Goal: Transaction & Acquisition: Purchase product/service

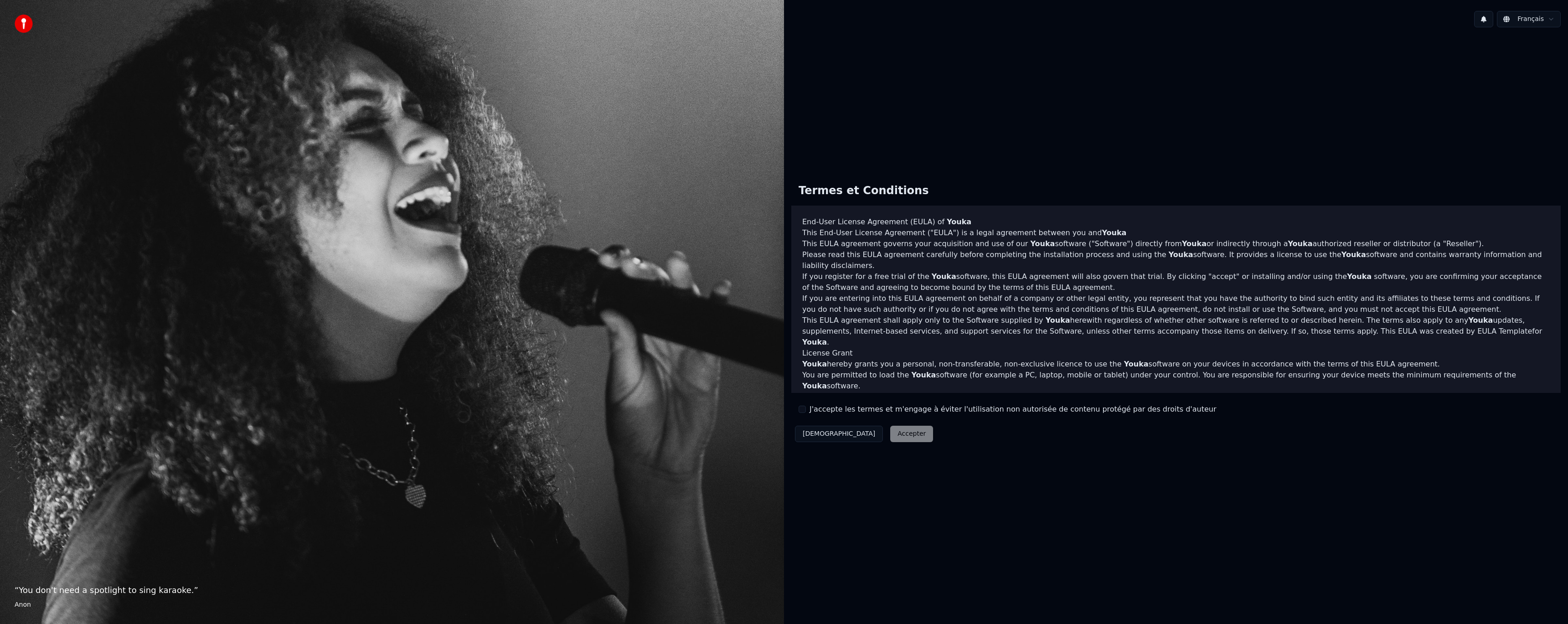
click at [805, 413] on div "J'accepte les termes et m'engage à éviter l'utilisation non autorisée de conten…" at bounding box center [1008, 409] width 417 height 11
click at [803, 411] on button "J'accepte les termes et m'engage à éviter l'utilisation non autorisée de conten…" at bounding box center [802, 409] width 7 height 7
click at [891, 434] on button "Accepter" at bounding box center [911, 434] width 43 height 17
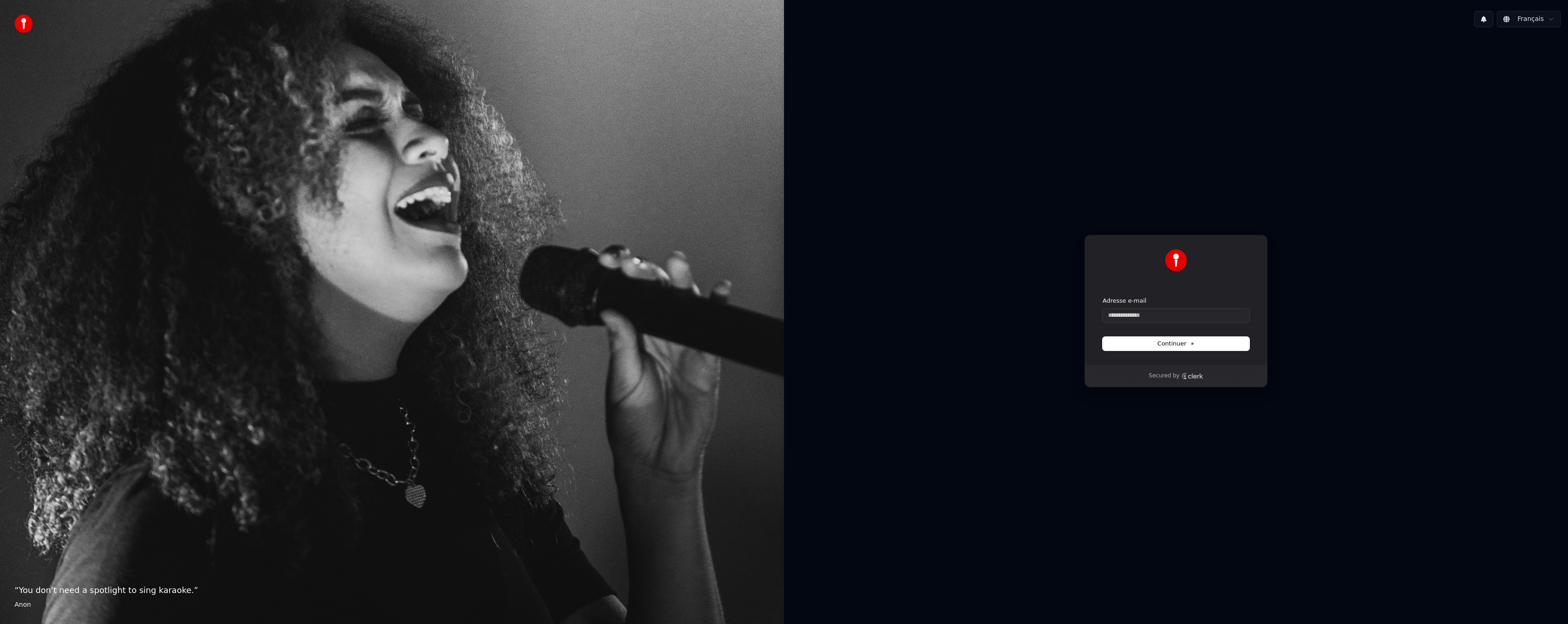
click at [1146, 298] on div "Adresse e-mail" at bounding box center [1176, 300] width 147 height 8
click at [1137, 322] on form "Adresse e-mail Continuer" at bounding box center [1176, 324] width 147 height 54
click at [1138, 316] on input "Adresse e-mail" at bounding box center [1176, 315] width 147 height 14
click at [1129, 339] on button "Continuer" at bounding box center [1176, 344] width 147 height 14
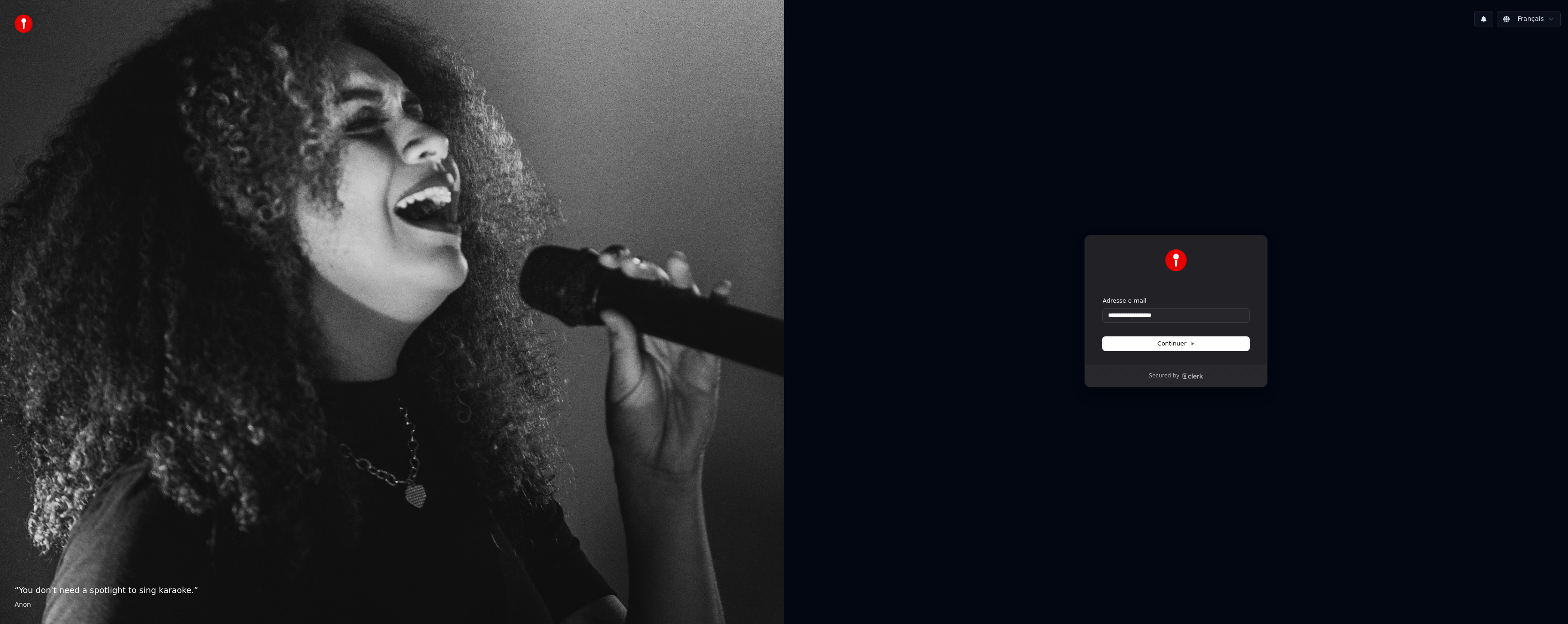
type input "**********"
click at [1141, 311] on input "Adresse e-mail" at bounding box center [1176, 315] width 147 height 14
click at [1133, 327] on form "Adresse e-mail Continuer" at bounding box center [1176, 324] width 147 height 54
click at [1131, 314] on input "Adresse e-mail" at bounding box center [1176, 315] width 147 height 14
click at [1103, 297] on button "submit" at bounding box center [1103, 297] width 0 height 0
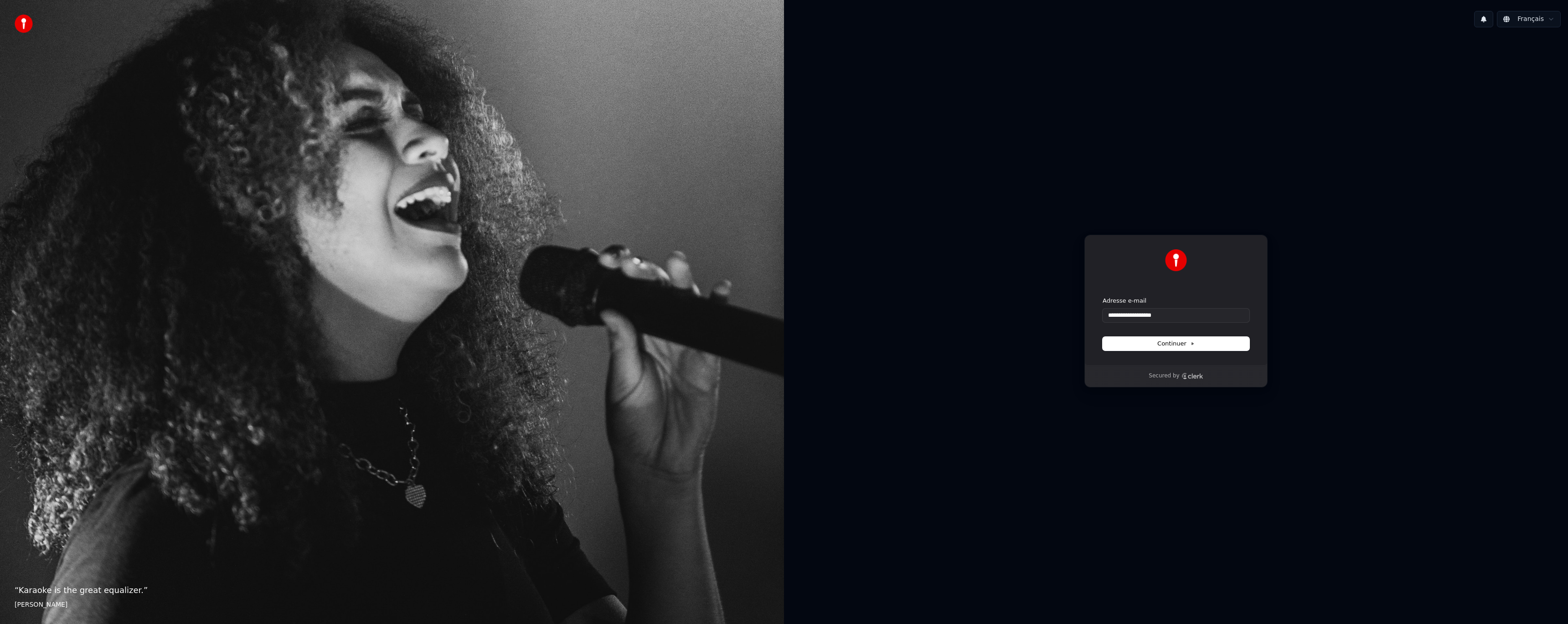
type input "**********"
click at [1121, 296] on input "Enter verification code" at bounding box center [1176, 303] width 127 height 17
paste input "******"
type input "******"
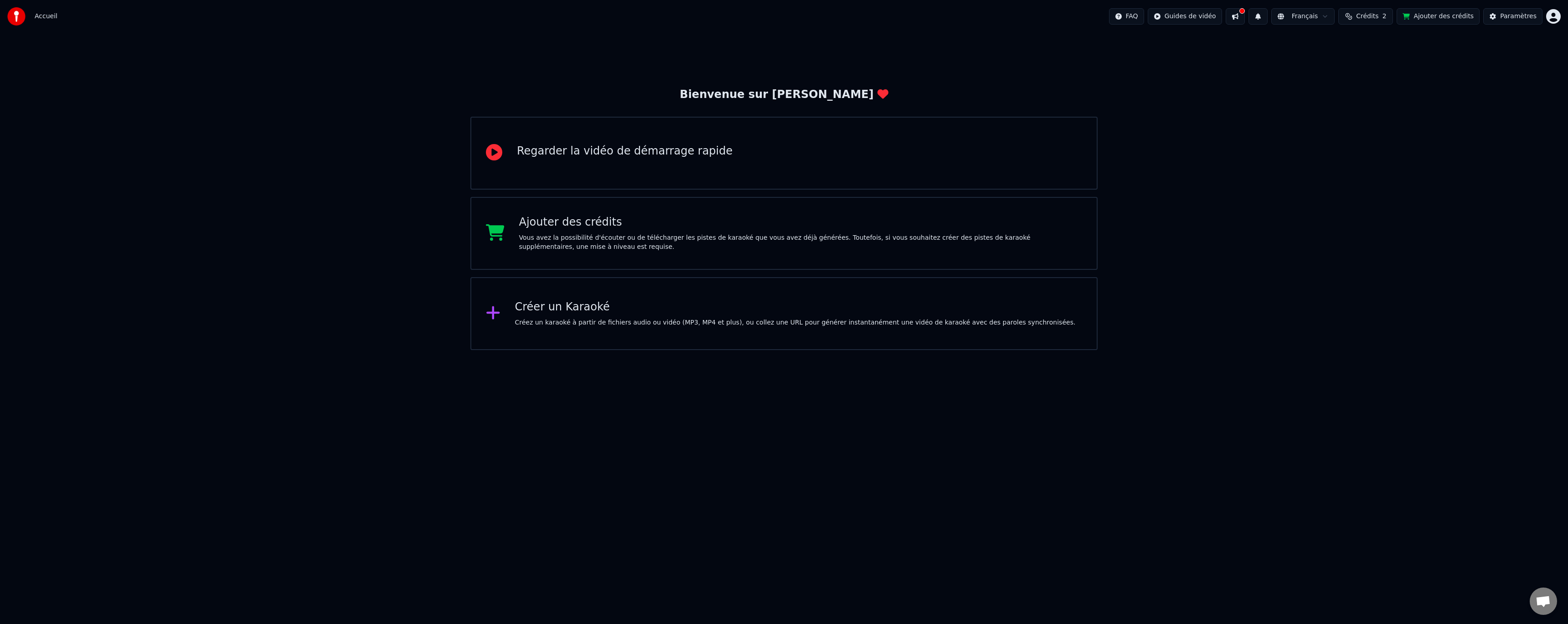
click at [932, 350] on html "Accueil FAQ Guides de vidéo Français Crédits 2 Ajouter des crédits Paramètres B…" at bounding box center [784, 175] width 1568 height 350
click at [1507, 16] on div "Paramètres" at bounding box center [1518, 17] width 37 height 9
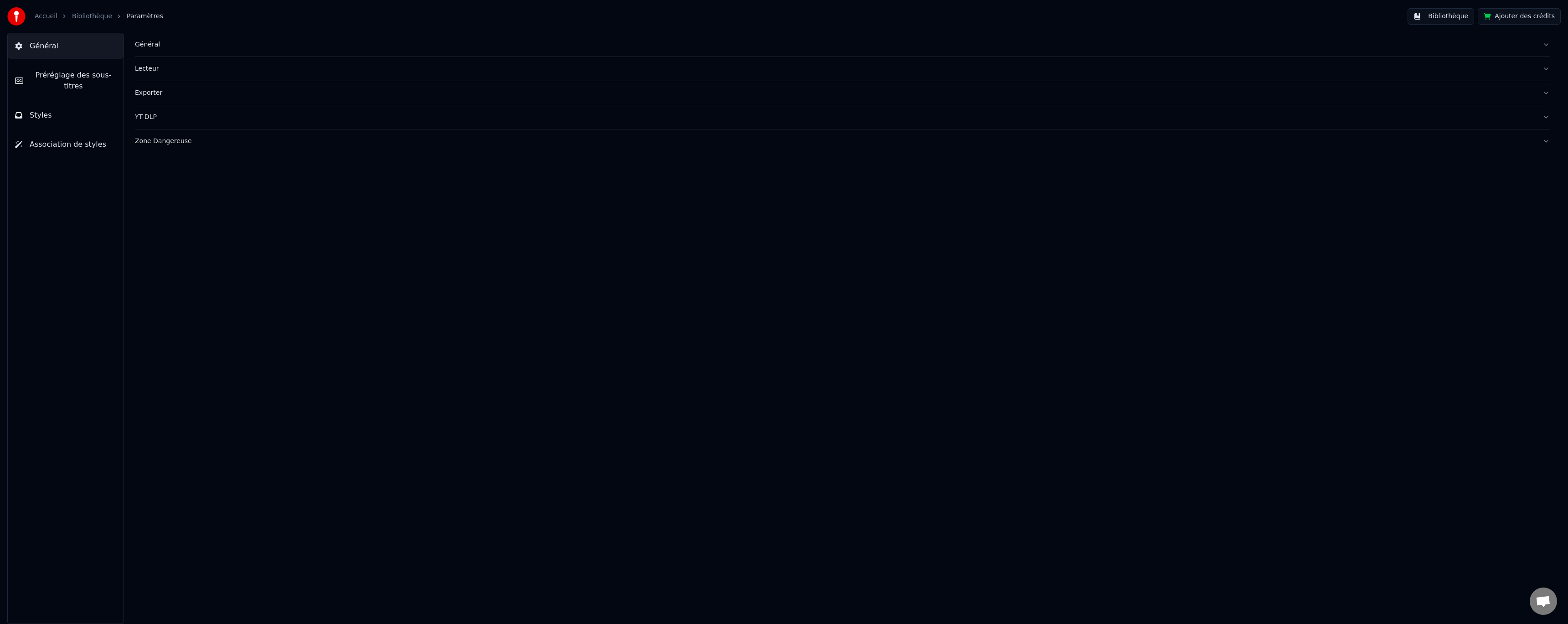
click at [81, 16] on link "Bibliothèque" at bounding box center [92, 17] width 40 height 9
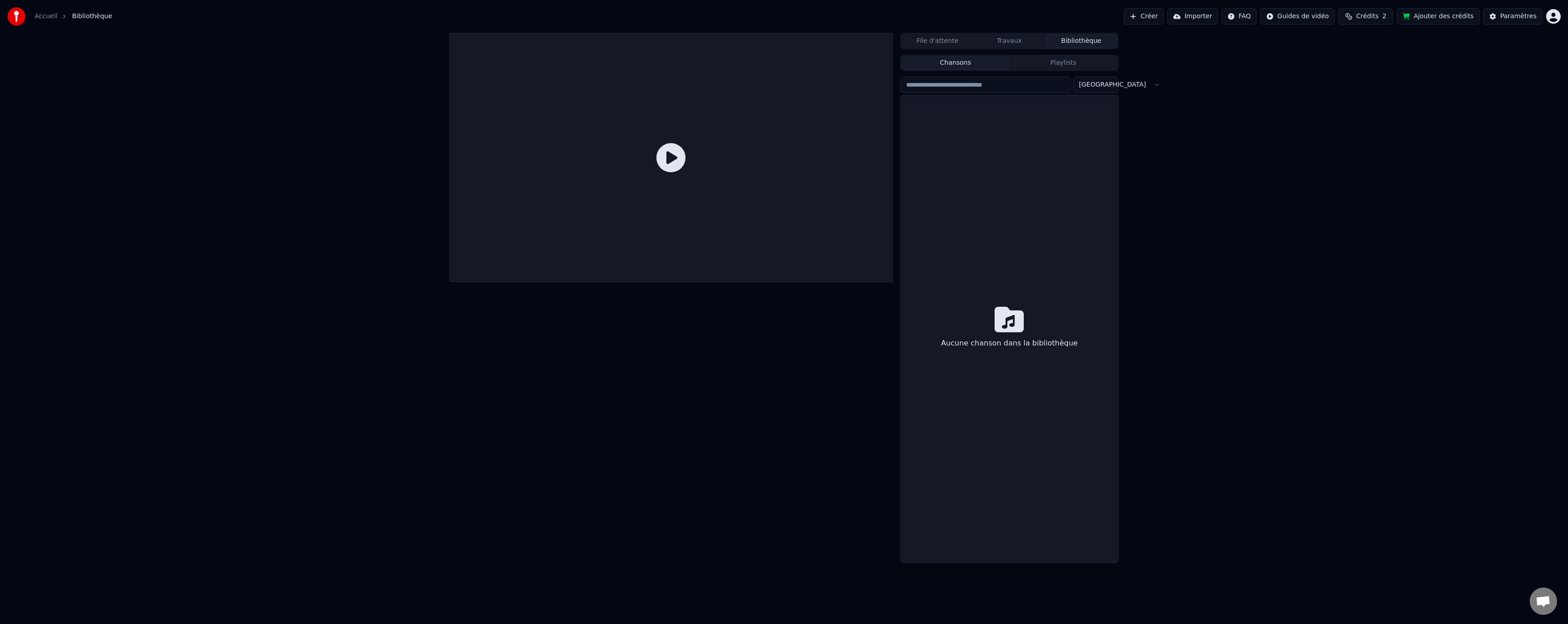
click at [38, 19] on link "Accueil" at bounding box center [46, 17] width 23 height 9
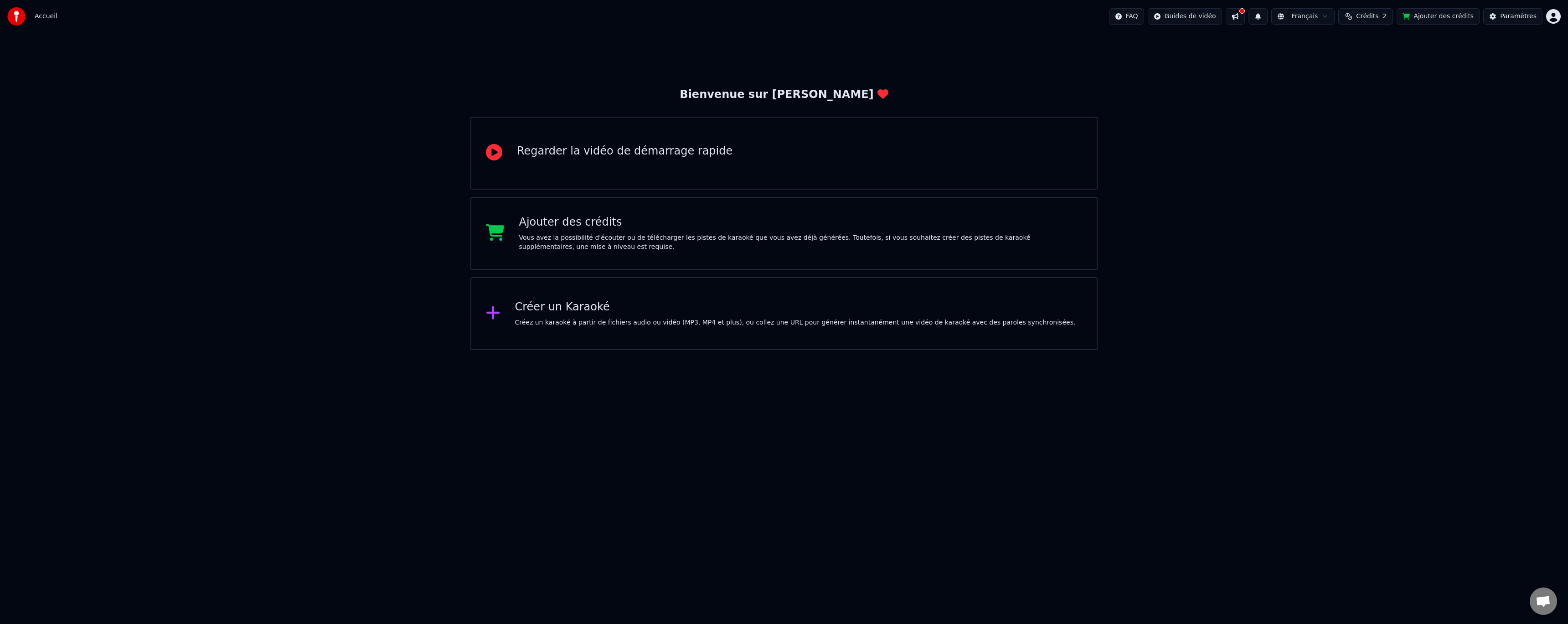
click at [1371, 22] on button "Crédits 2" at bounding box center [1365, 16] width 55 height 17
click at [539, 223] on div "Ajouter des crédits" at bounding box center [801, 222] width 563 height 15
